Goal: Information Seeking & Learning: Learn about a topic

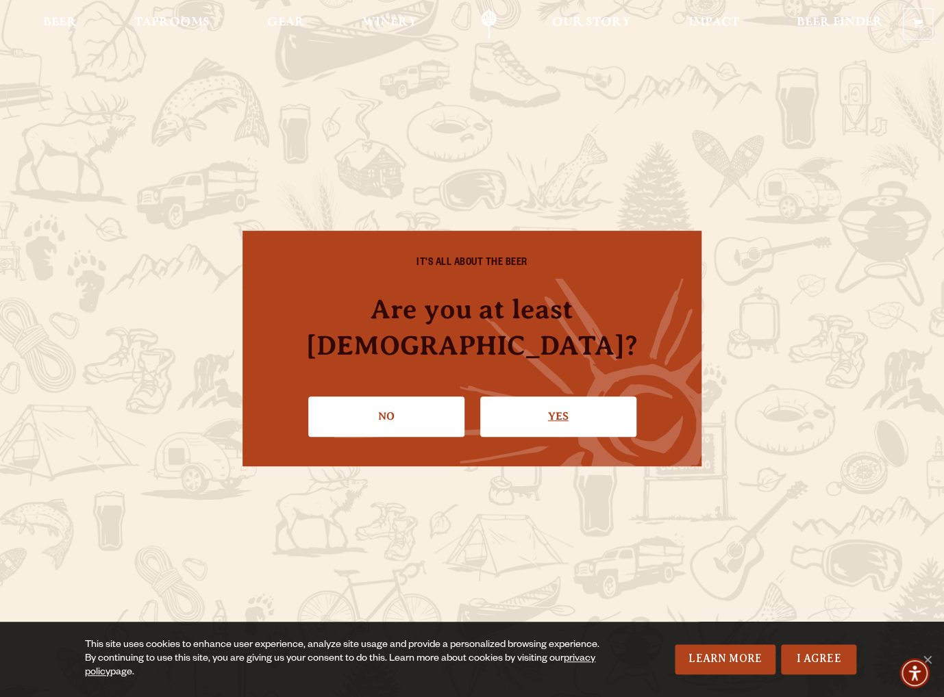
click at [540, 396] on link "Yes" at bounding box center [558, 416] width 156 height 40
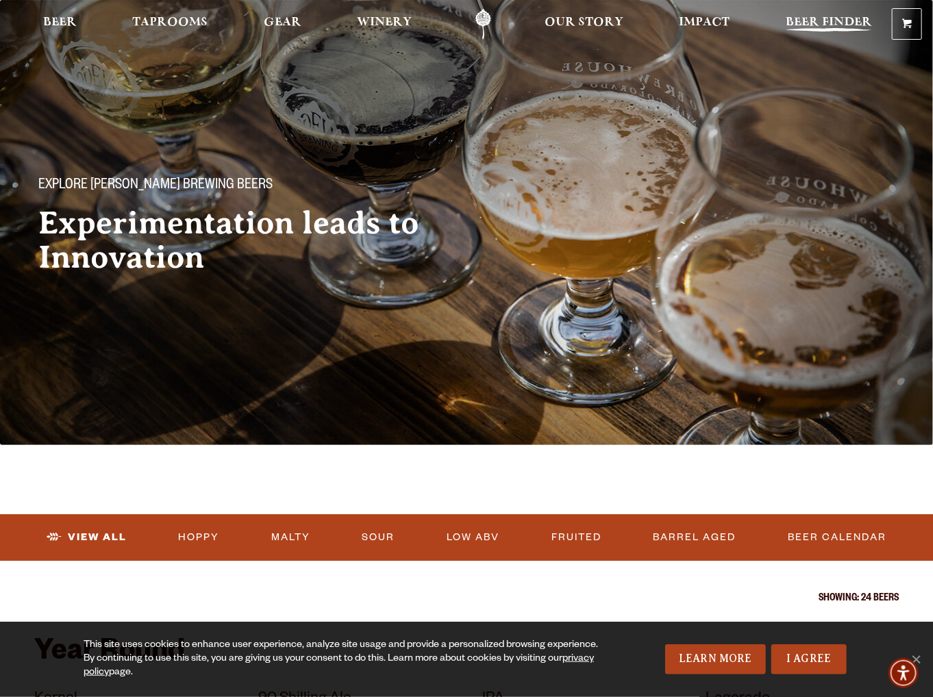
click at [819, 17] on span "Beer Finder" at bounding box center [828, 22] width 86 height 11
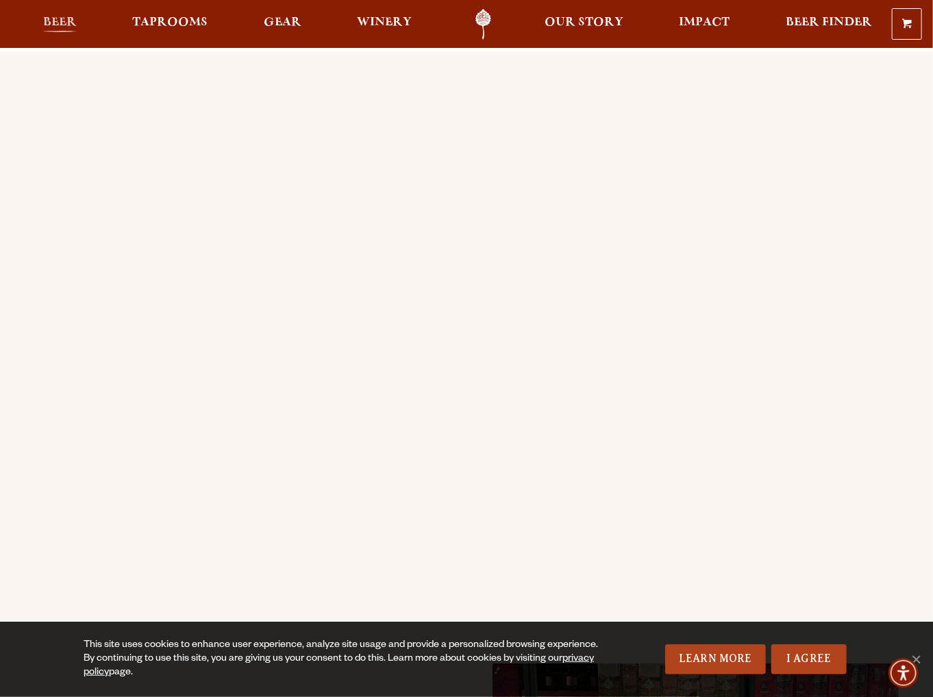
click at [58, 23] on span "Beer" at bounding box center [60, 22] width 34 height 11
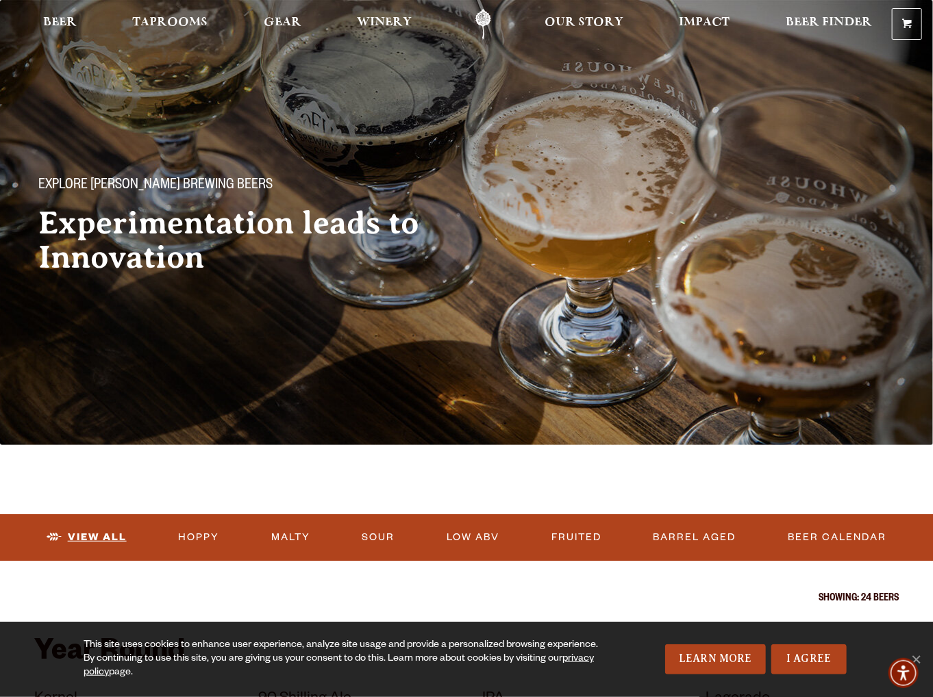
click at [94, 531] on link "View All" at bounding box center [86, 537] width 91 height 31
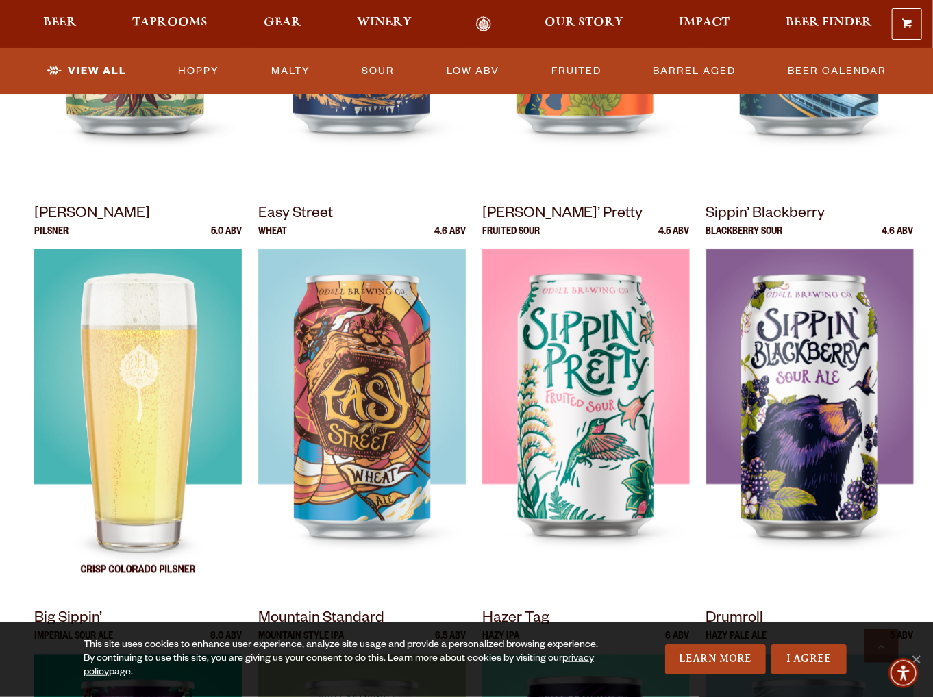
scroll to position [1027, 0]
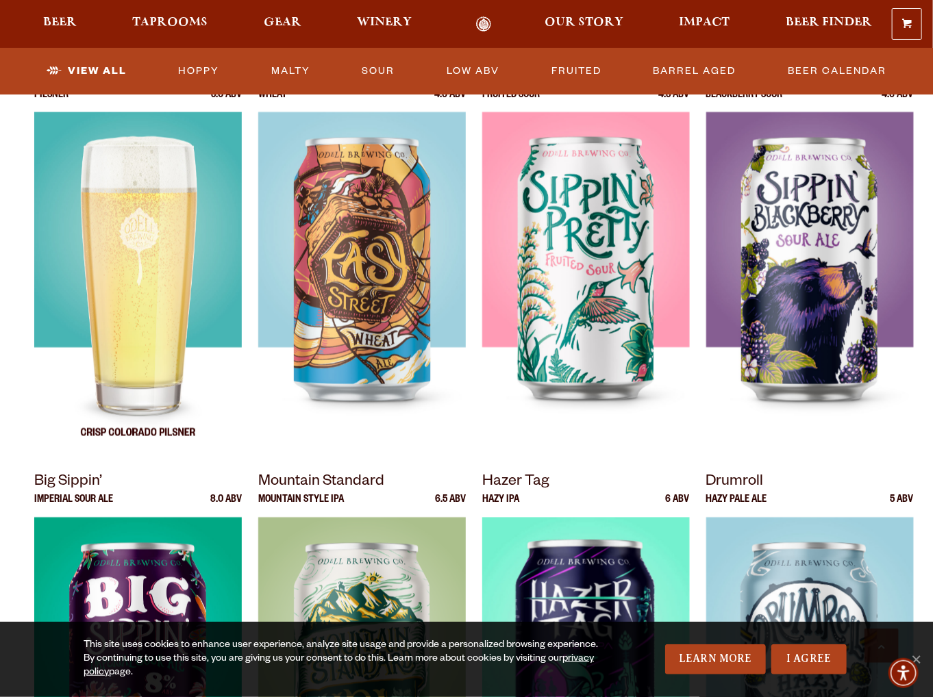
click at [151, 381] on img at bounding box center [137, 283] width 207 height 342
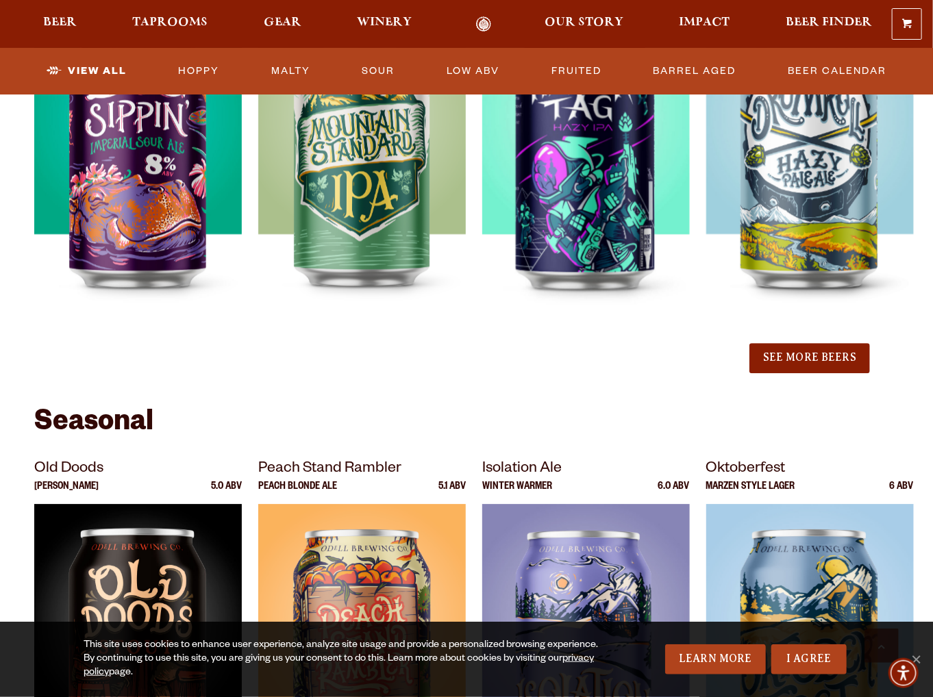
scroll to position [1575, 0]
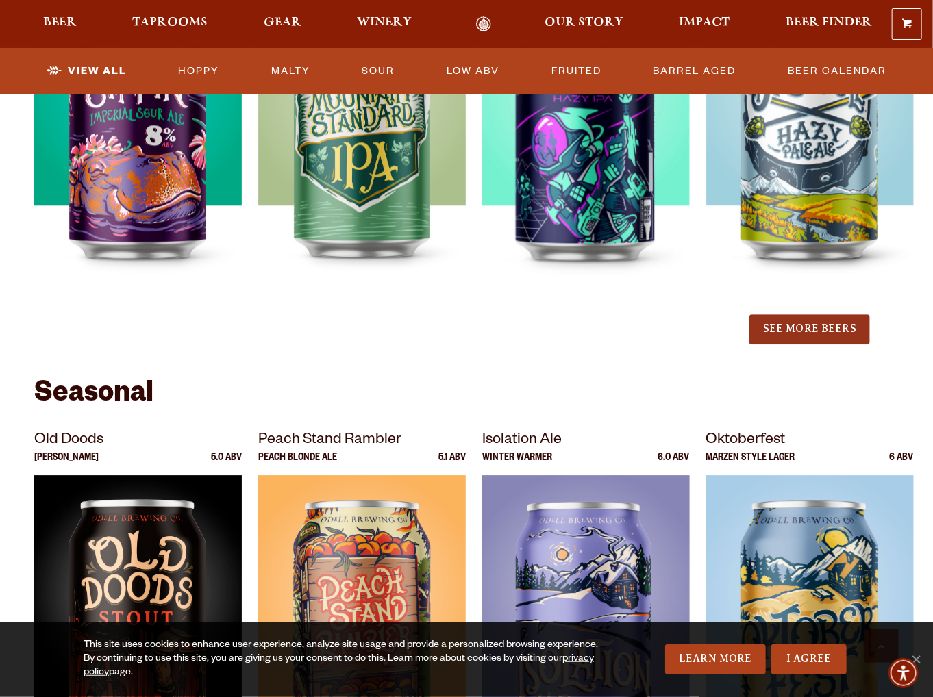
click at [815, 329] on button "See More Beers" at bounding box center [809, 329] width 121 height 30
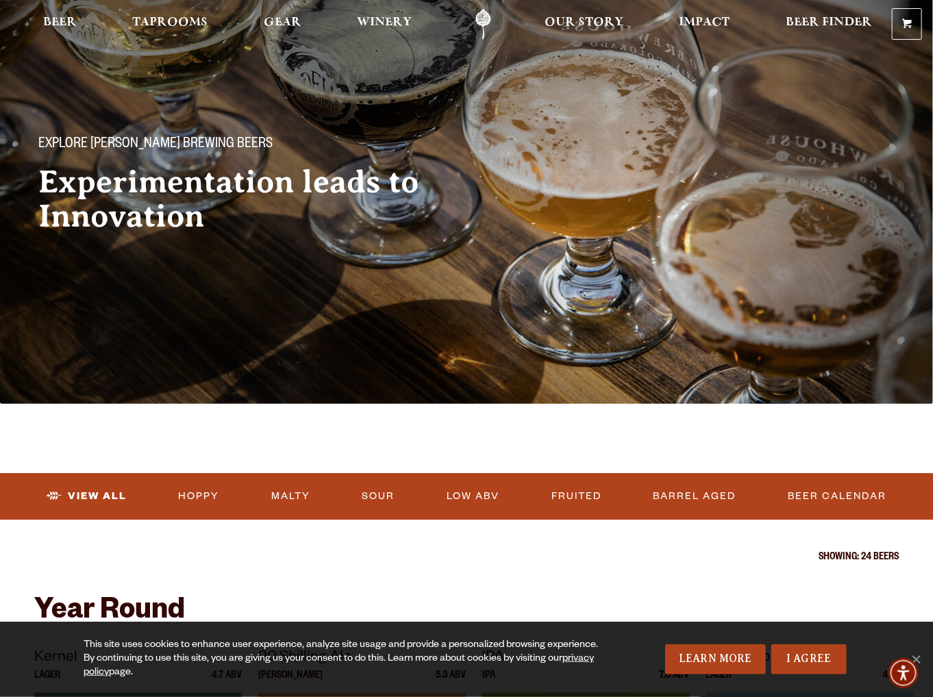
scroll to position [0, 0]
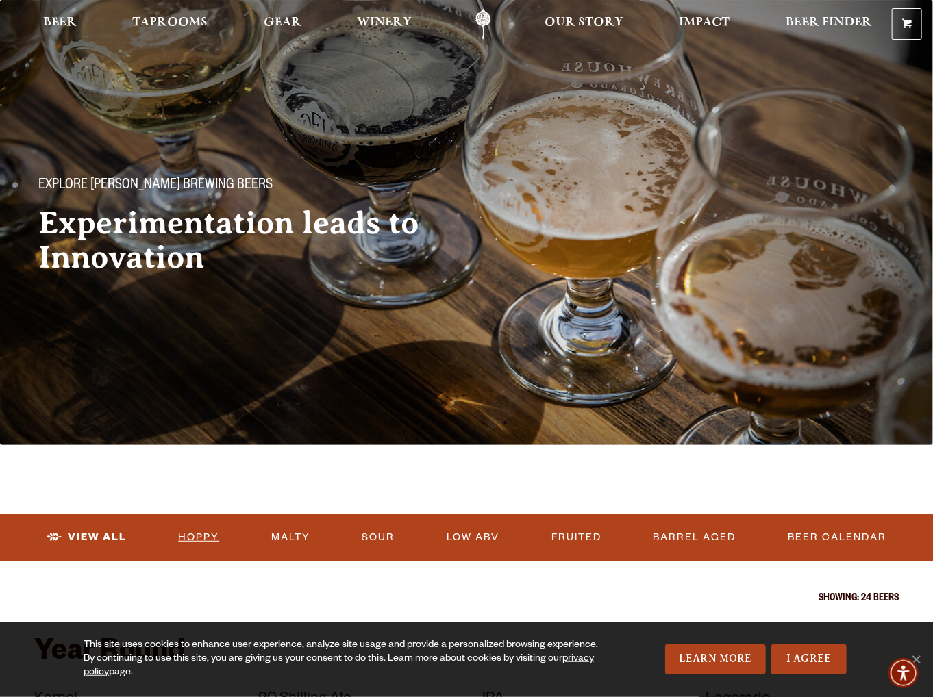
click at [197, 538] on link "Hoppy" at bounding box center [199, 537] width 52 height 31
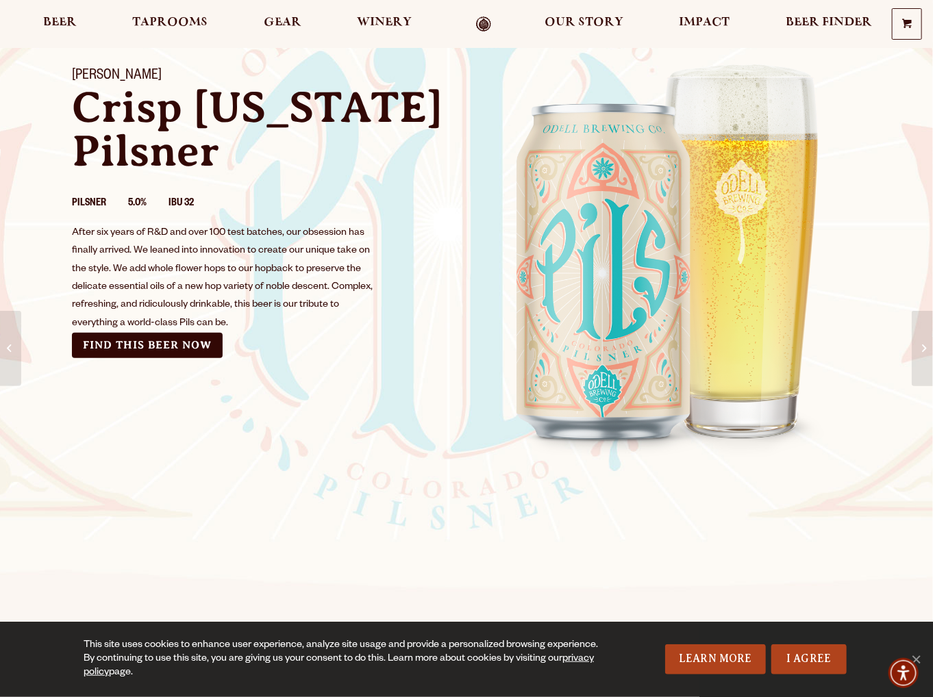
scroll to position [137, 0]
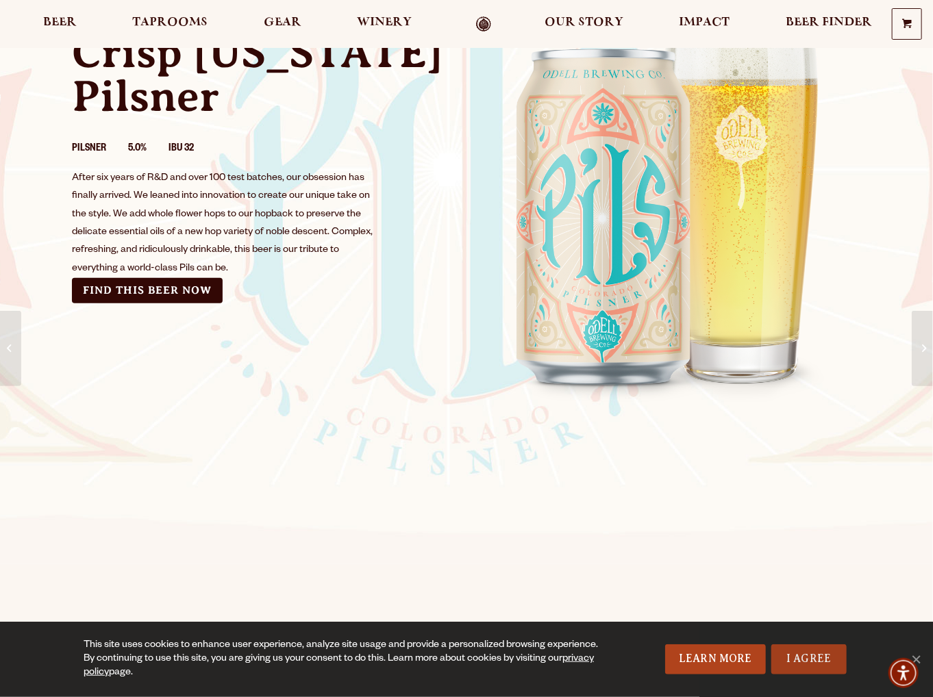
click at [801, 662] on link "I Agree" at bounding box center [808, 659] width 75 height 30
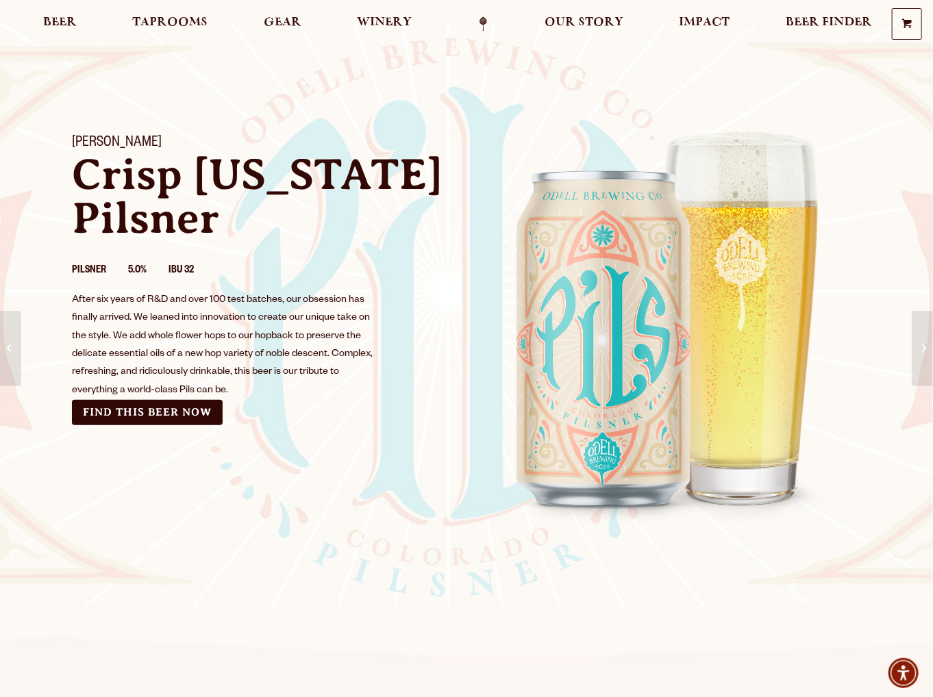
scroll to position [0, 0]
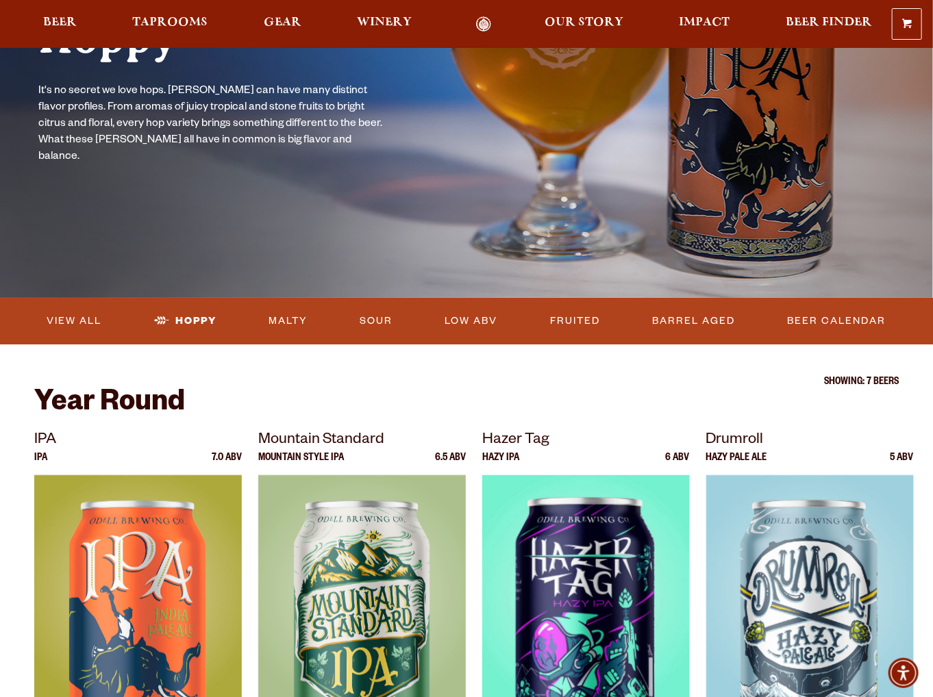
scroll to position [137, 0]
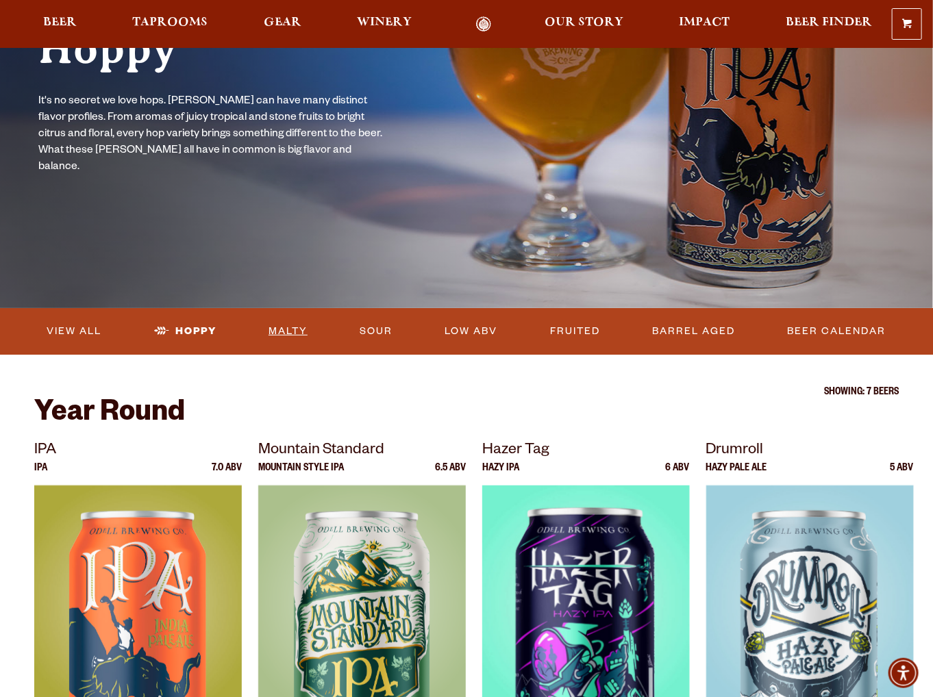
click at [301, 335] on link "Malty" at bounding box center [288, 331] width 50 height 31
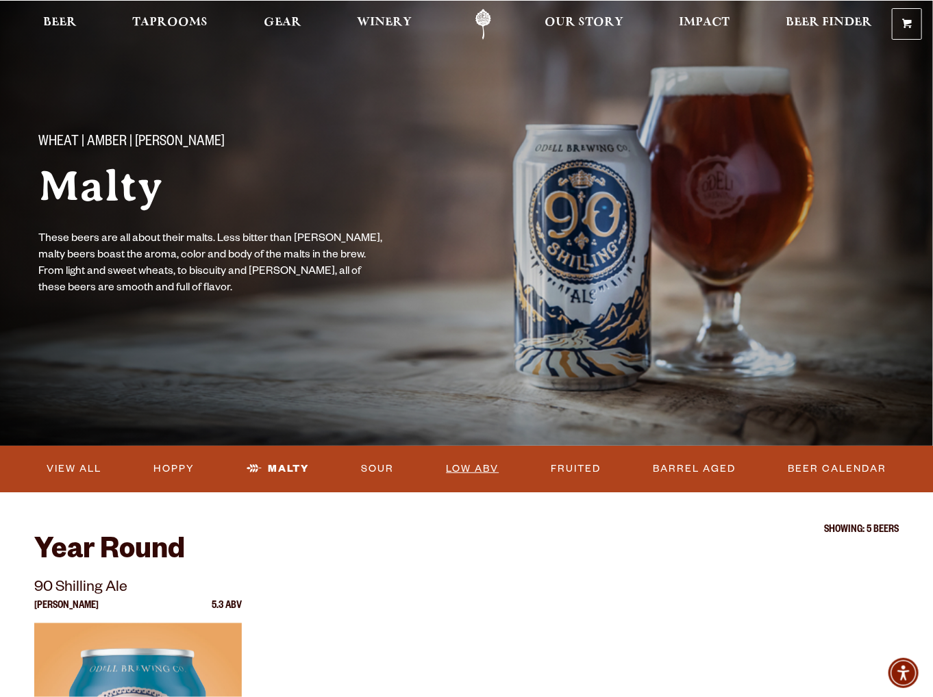
click at [481, 469] on link "Low ABV" at bounding box center [472, 468] width 64 height 31
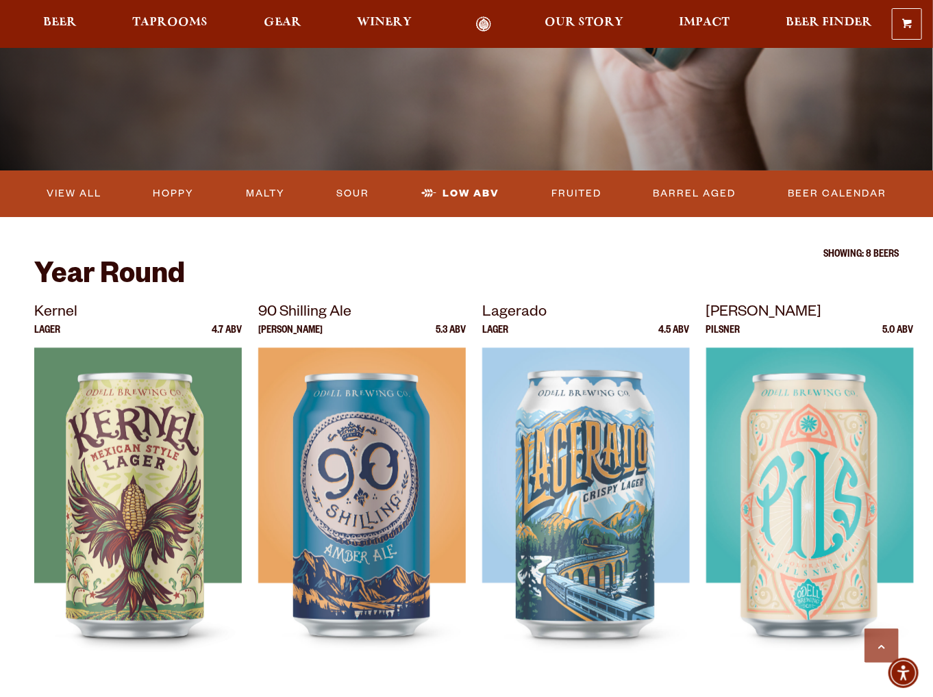
scroll to position [274, 0]
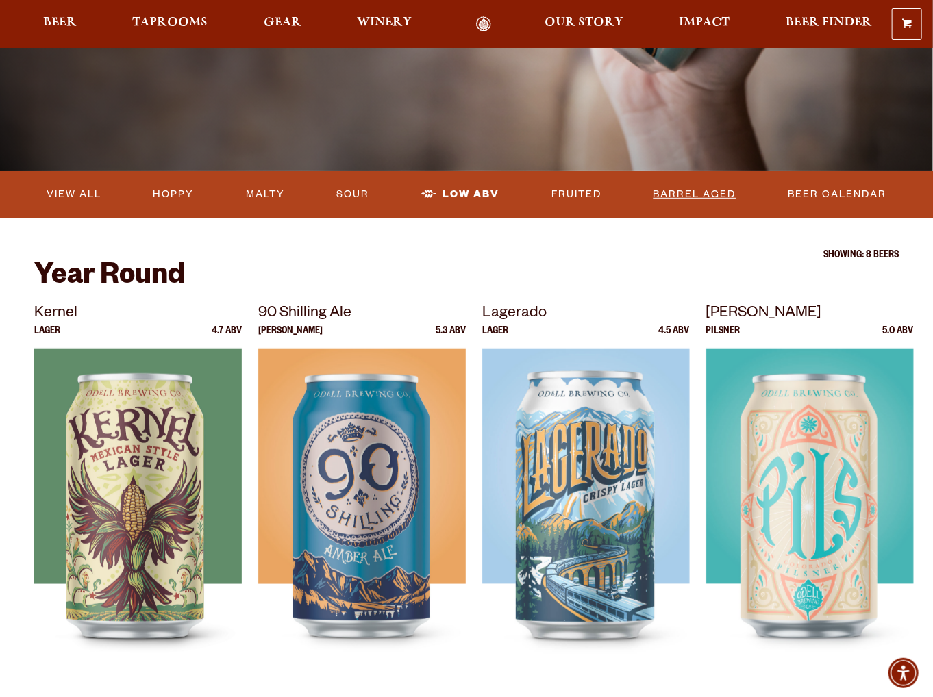
click at [709, 195] on link "Barrel Aged" at bounding box center [695, 194] width 94 height 31
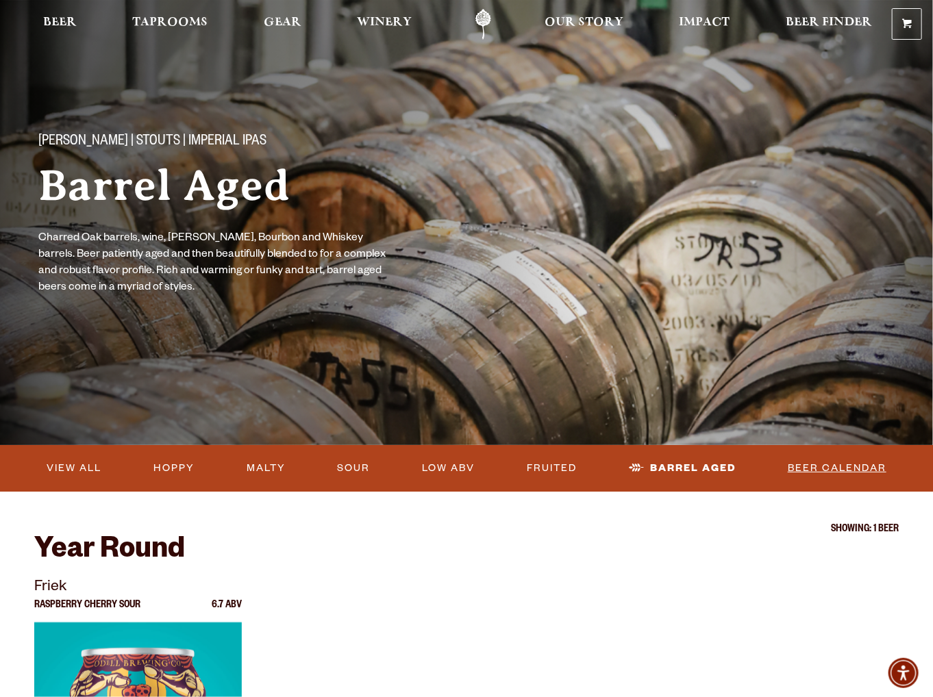
click at [819, 469] on link "Beer Calendar" at bounding box center [837, 468] width 110 height 31
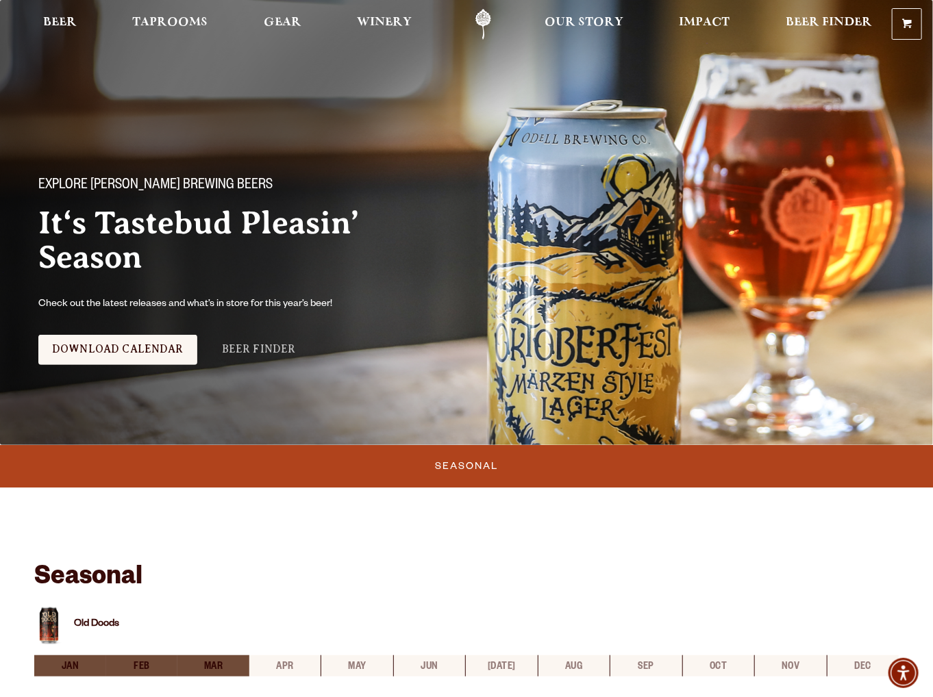
click at [249, 349] on link "Beer Finder" at bounding box center [258, 350] width 101 height 30
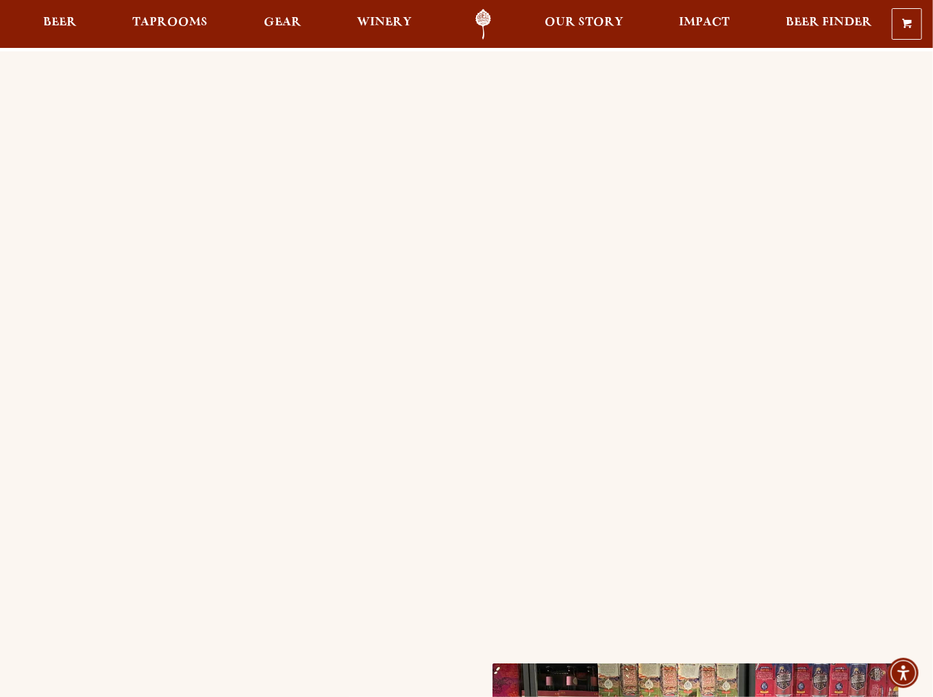
click at [479, 16] on link "Odell Home" at bounding box center [482, 24] width 51 height 31
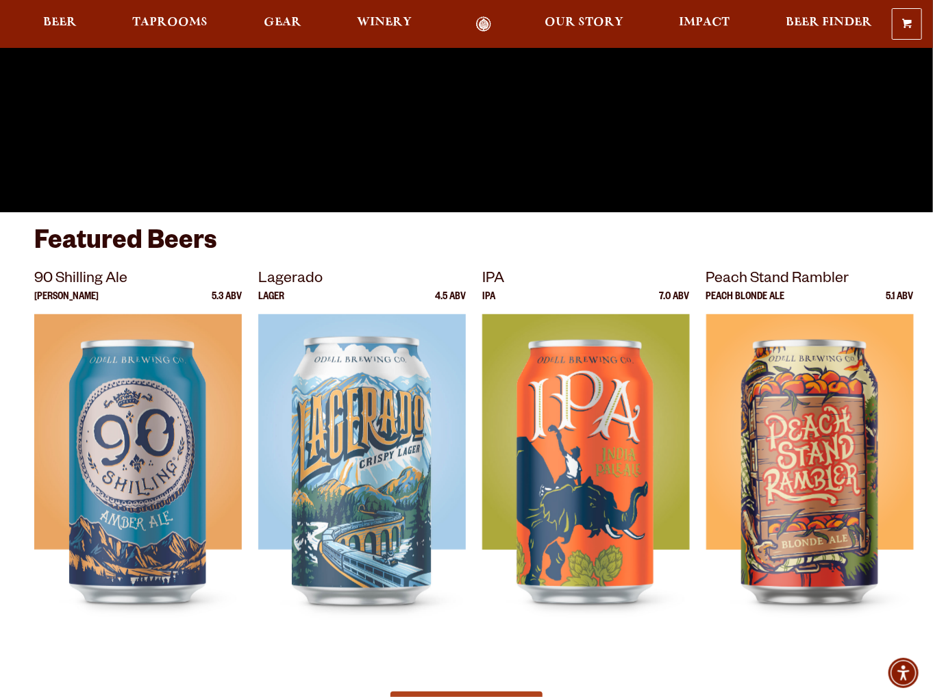
scroll to position [312, 0]
